Goal: Information Seeking & Learning: Learn about a topic

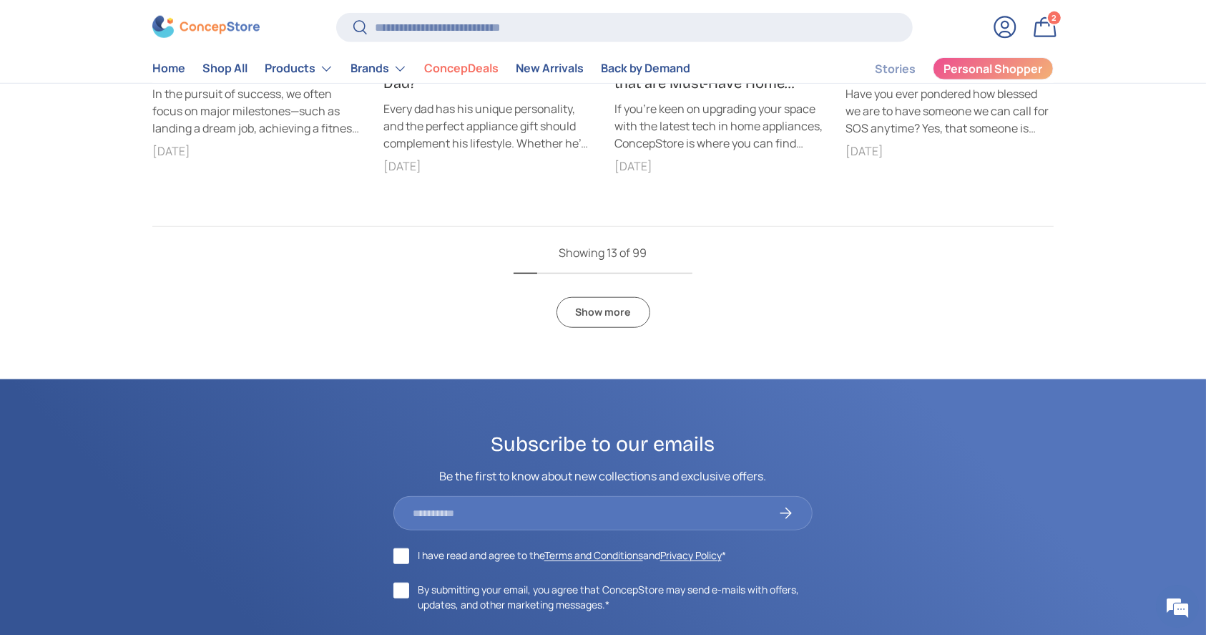
scroll to position [1052, 0]
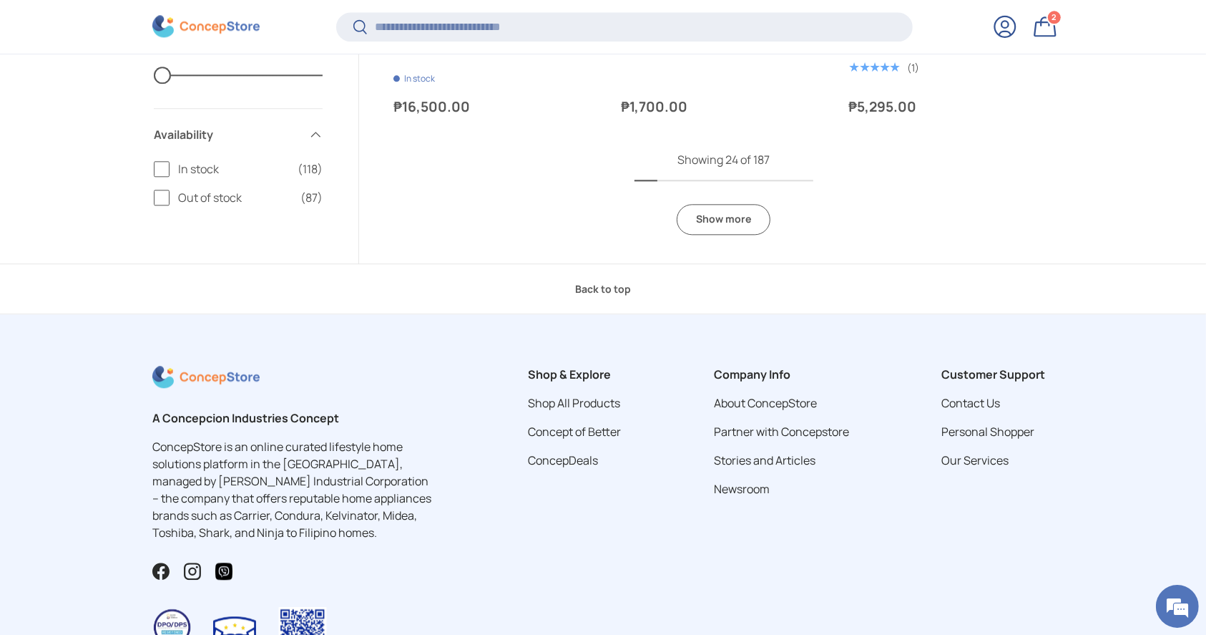
scroll to position [3243, 0]
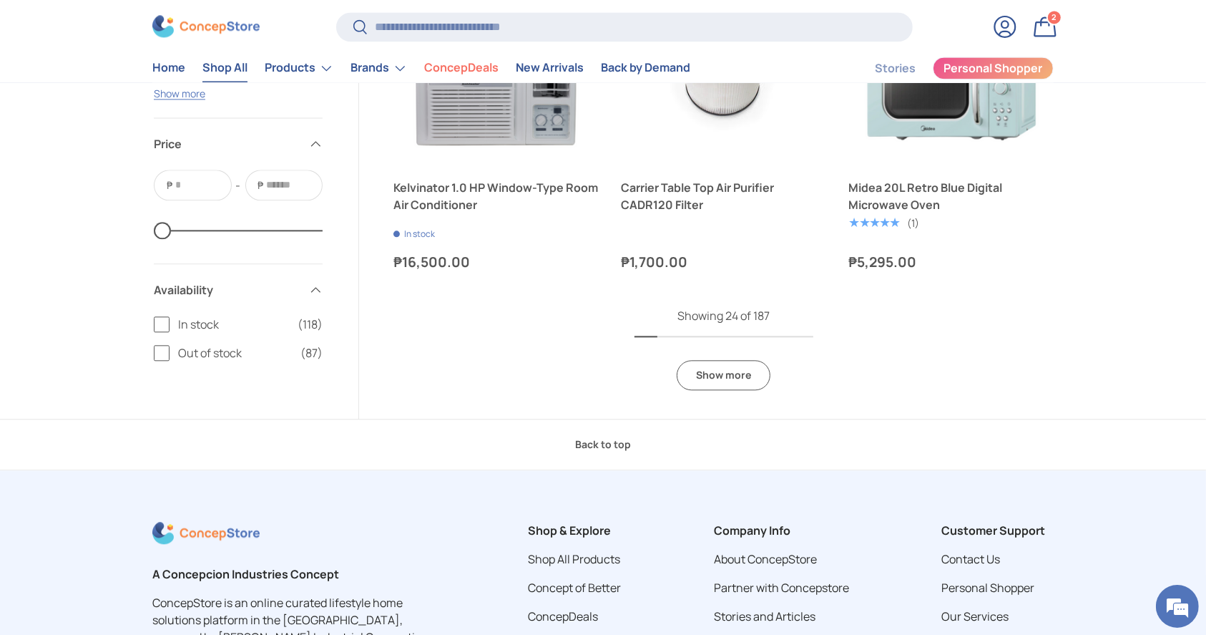
click at [724, 378] on link "Show more" at bounding box center [724, 375] width 94 height 31
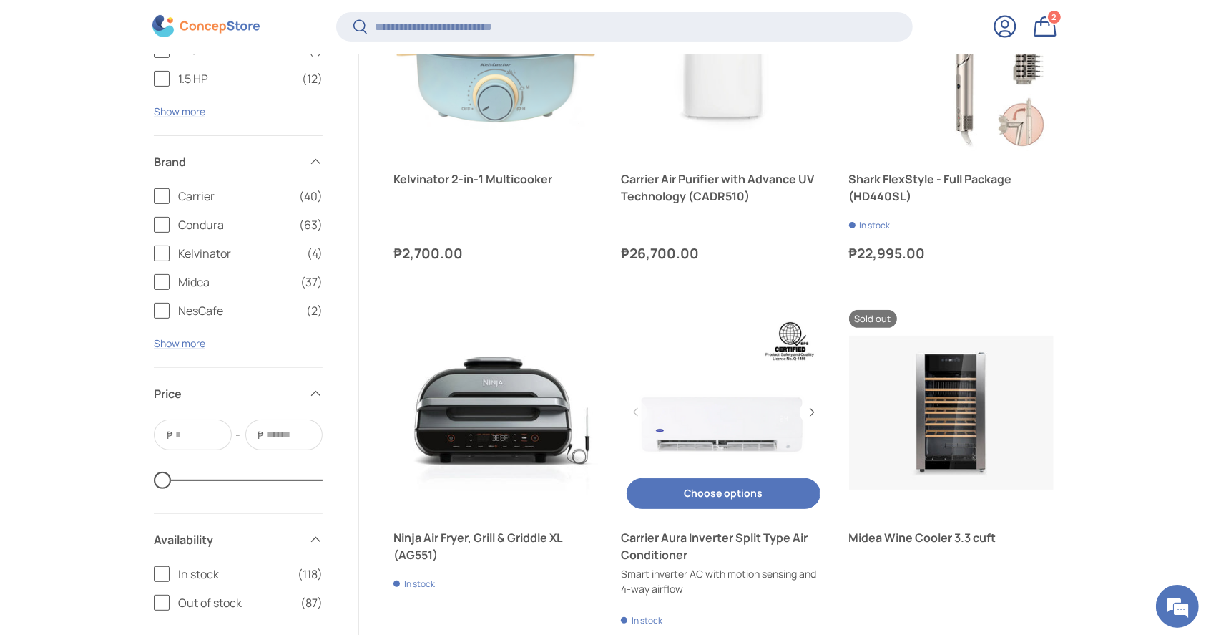
scroll to position [6198, 0]
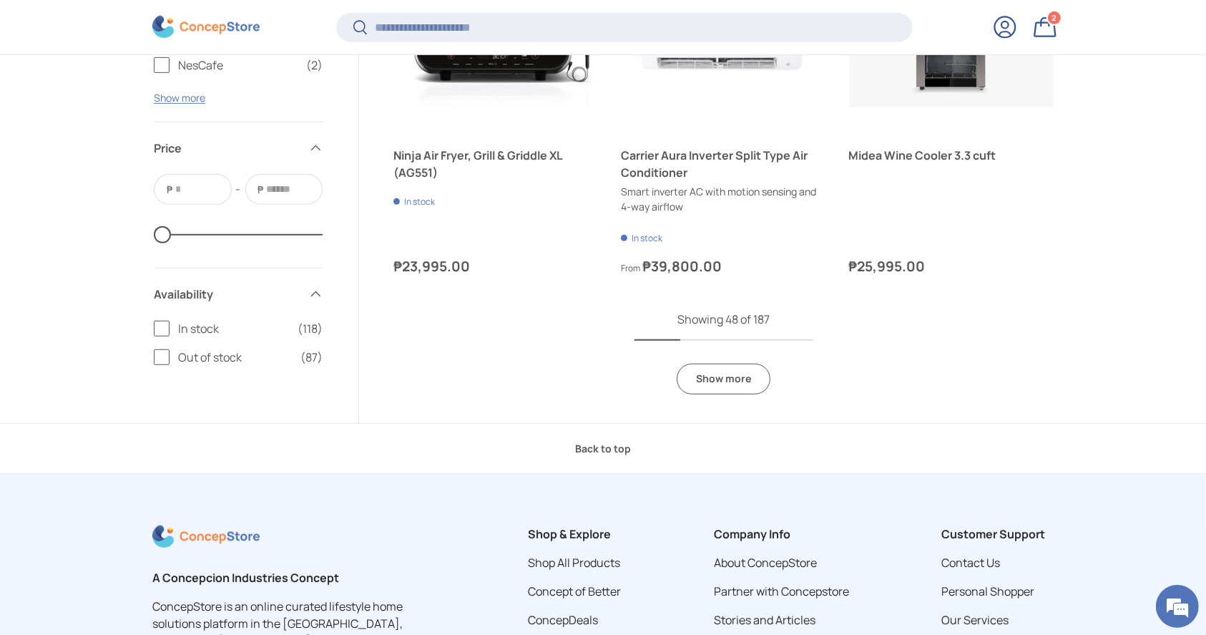
click at [762, 383] on link "Show more" at bounding box center [724, 378] width 94 height 31
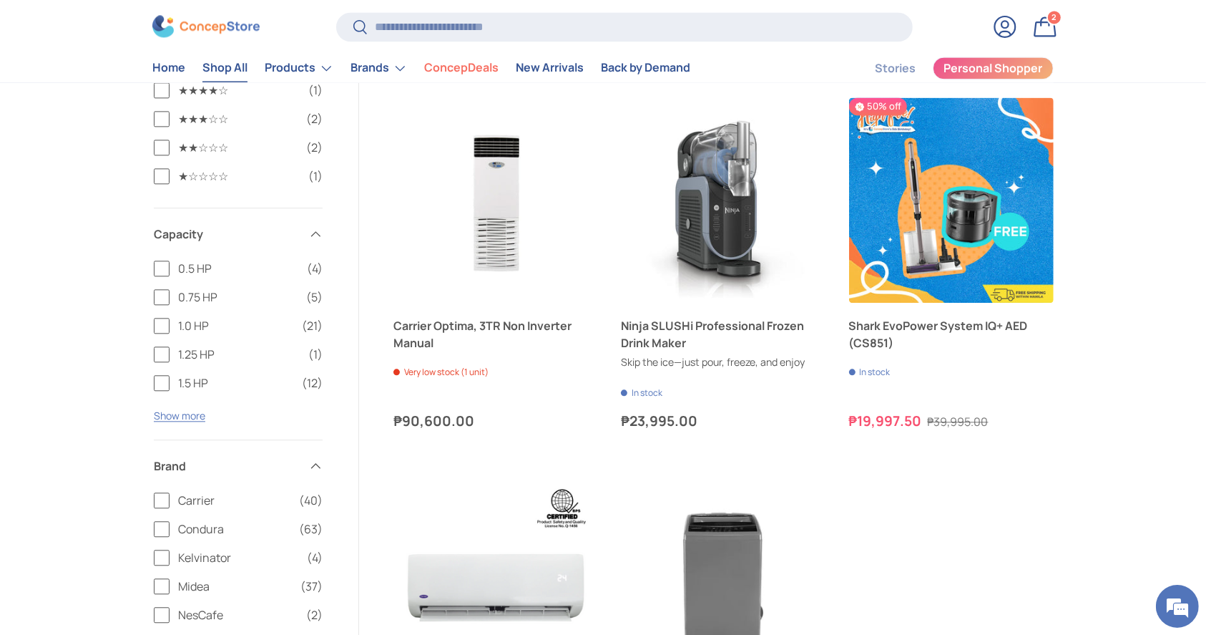
scroll to position [0, 0]
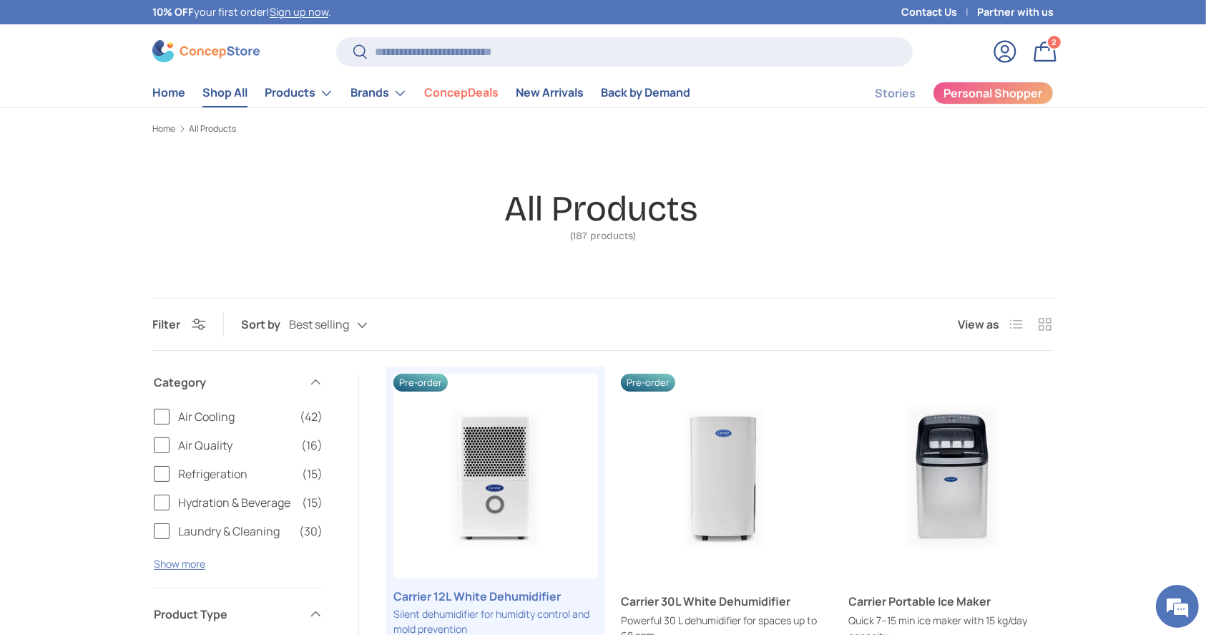
click at [240, 52] on img at bounding box center [205, 51] width 107 height 22
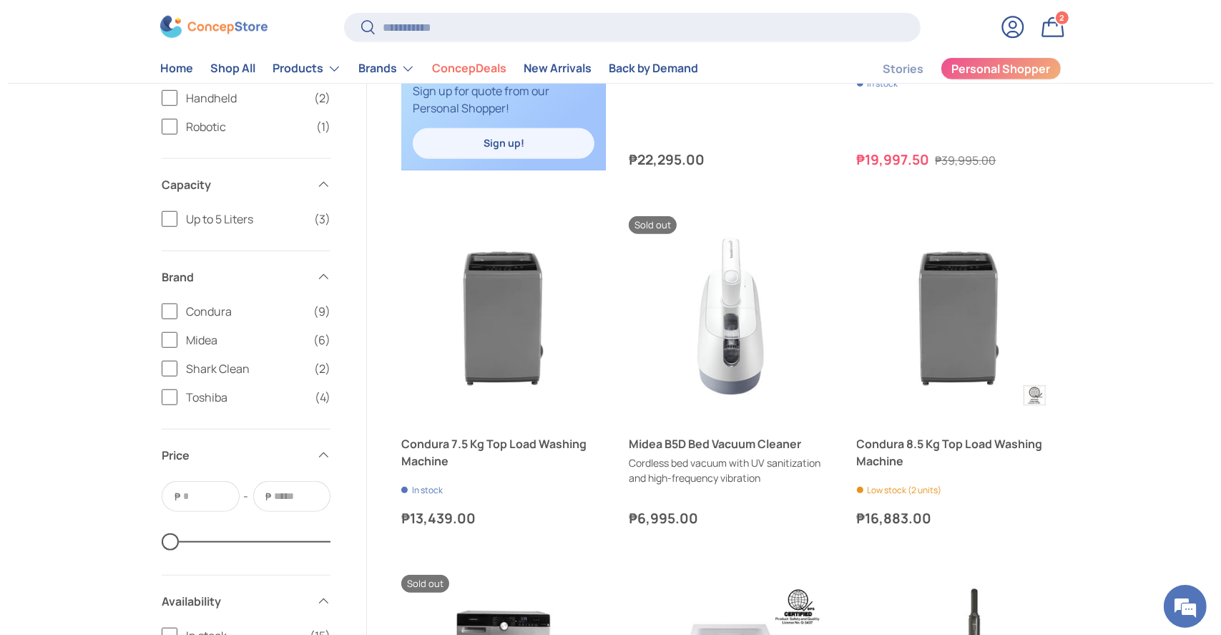
scroll to position [1050, 0]
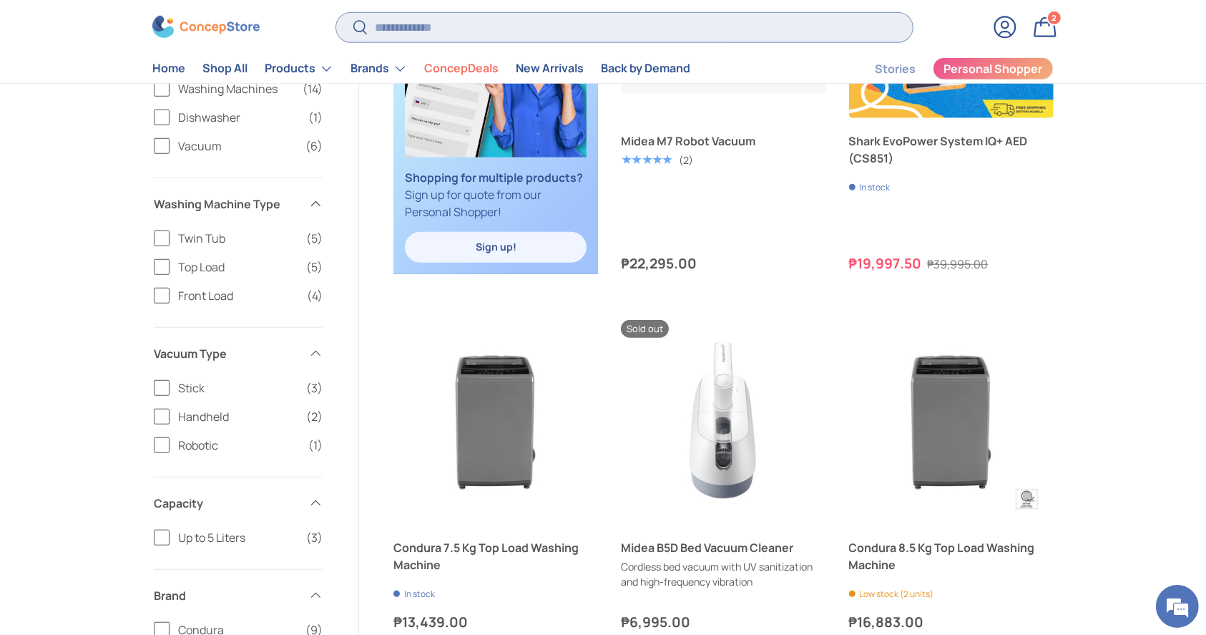
click at [472, 39] on input "Search" at bounding box center [624, 26] width 577 height 29
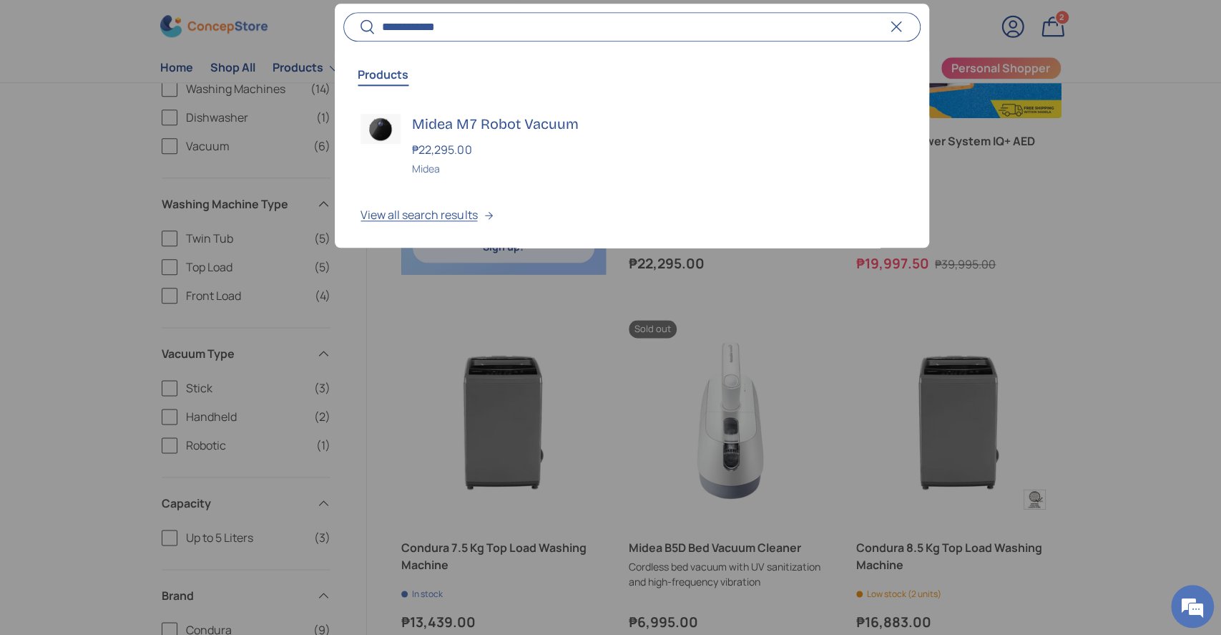
type input "**********"
click at [343, 11] on button "Search" at bounding box center [359, 28] width 32 height 34
click at [466, 133] on div "Midea M7 Robot Vacuum ₱22,295.00 Unit price / Unavailable Midea" at bounding box center [657, 145] width 491 height 62
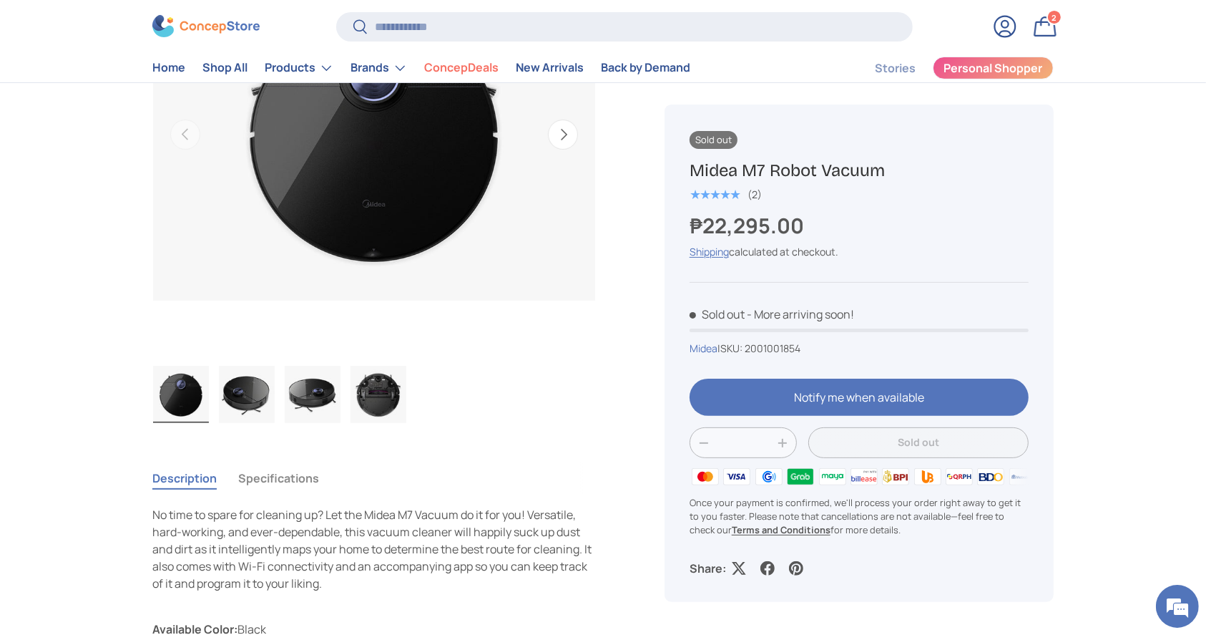
scroll to position [381, 0]
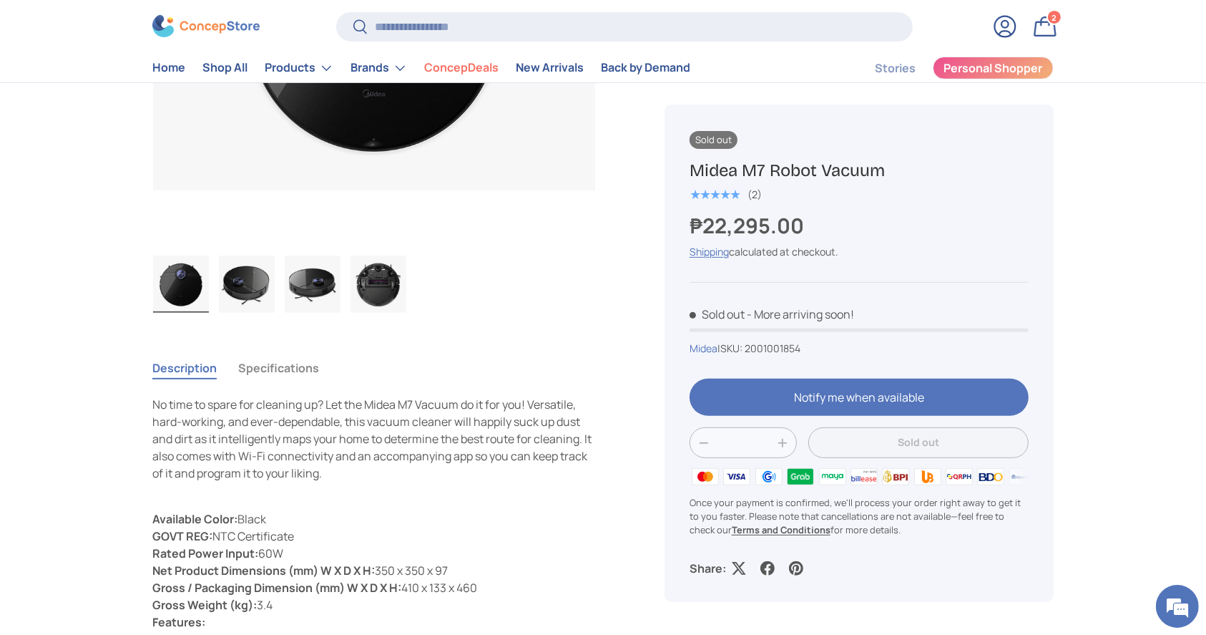
click at [339, 279] on img "Gallery Viewer" at bounding box center [313, 283] width 56 height 57
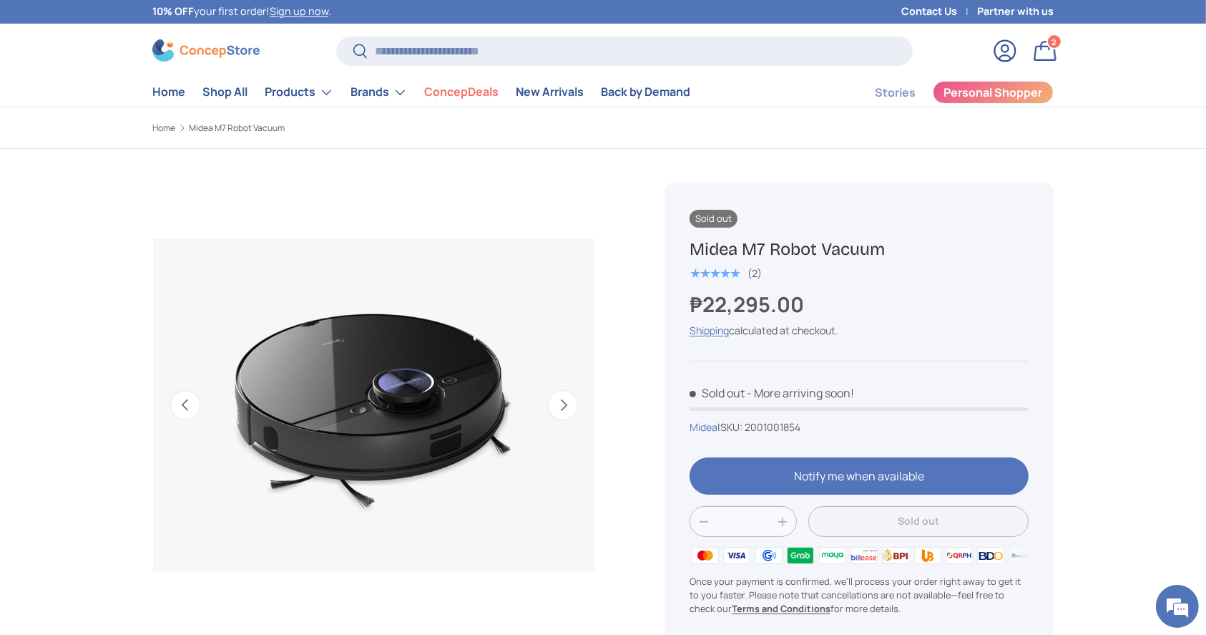
scroll to position [0, 0]
drag, startPoint x: 690, startPoint y: 253, endPoint x: 897, endPoint y: 255, distance: 206.1
click at [897, 255] on h1 "Midea M7 Robot Vacuum" at bounding box center [859, 250] width 339 height 22
copy h1 "Midea M7 Robot Vacuum"
click at [617, 61] on input "Search" at bounding box center [624, 51] width 577 height 29
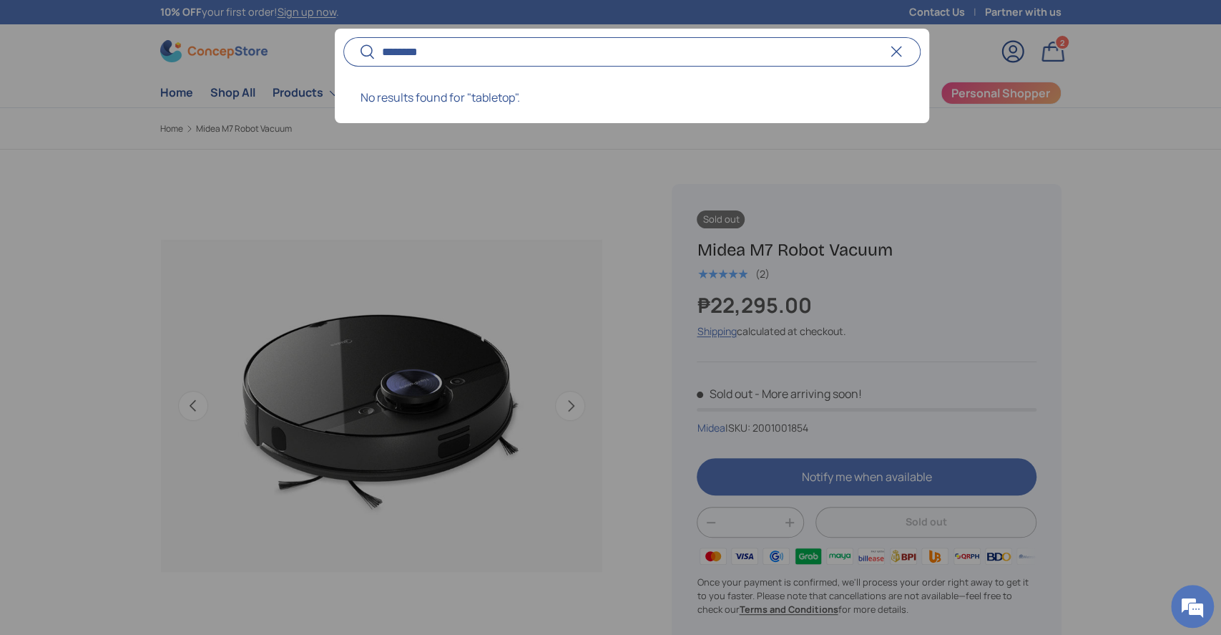
type input "********"
click at [343, 36] on button "Search" at bounding box center [359, 53] width 32 height 34
